Goal: Find specific page/section: Find specific page/section

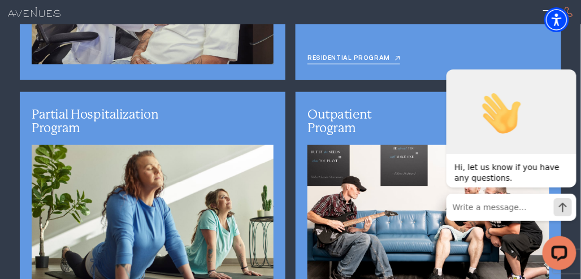
scroll to position [2312, 0]
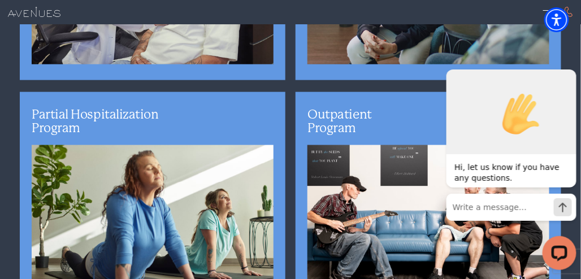
click at [336, 46] on div "Detox Program Medical detoxification helps people struggling with drug and alco…" at bounding box center [291, 202] width 552 height 682
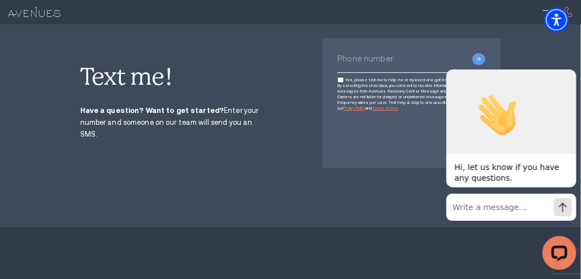
scroll to position [1838, 0]
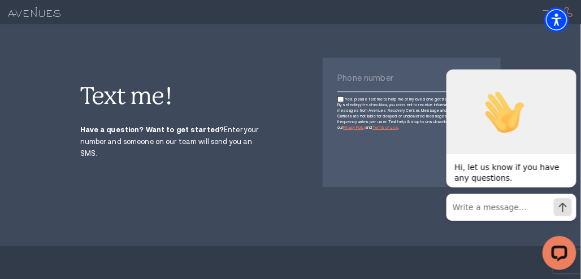
click at [545, 10] on span at bounding box center [549, 10] width 12 height 1
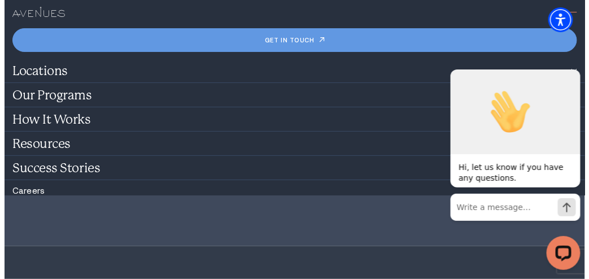
scroll to position [1841, 0]
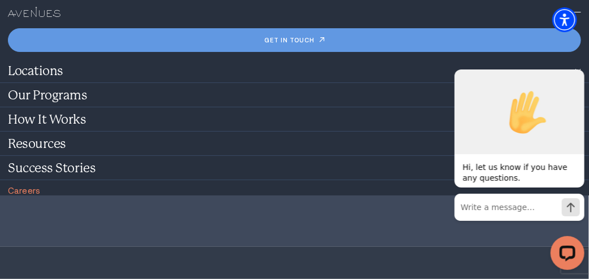
click at [34, 186] on link "Careers" at bounding box center [24, 191] width 32 height 10
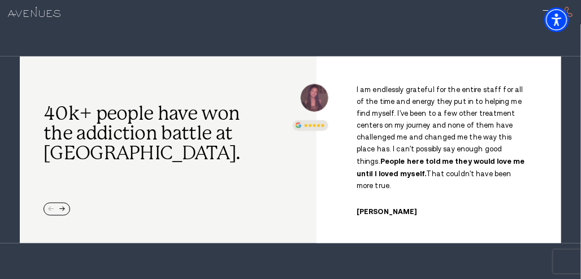
scroll to position [292, 0]
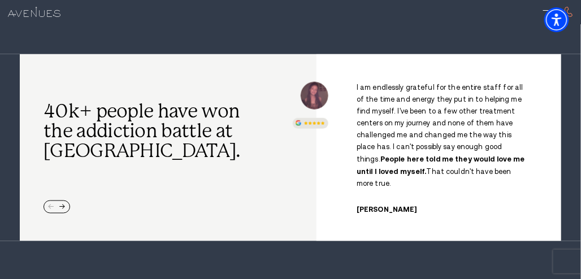
click at [342, 148] on div "I am endlessly grateful for the entire staff for all of the time and energy the…" at bounding box center [438, 148] width 213 height 132
